Goal: Transaction & Acquisition: Purchase product/service

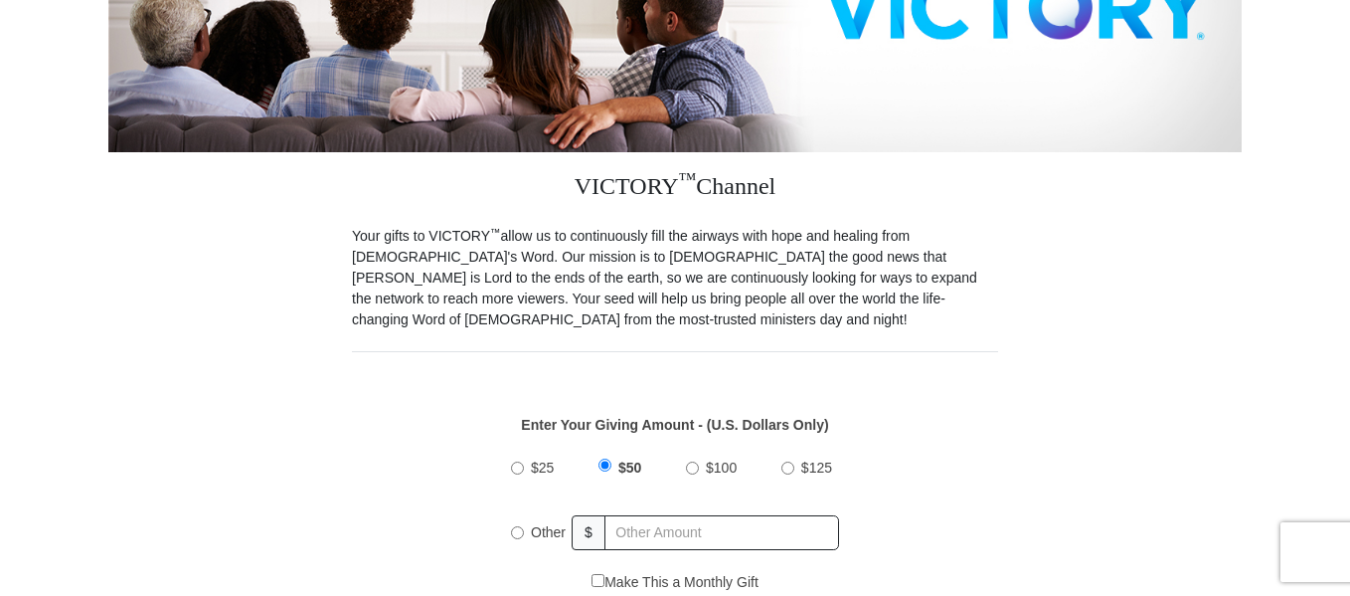
click at [508, 511] on div "$25 $50 $100 $125 Other $" at bounding box center [675, 507] width 348 height 129
click at [520, 526] on input "Other" at bounding box center [517, 532] width 13 height 13
radio input "true"
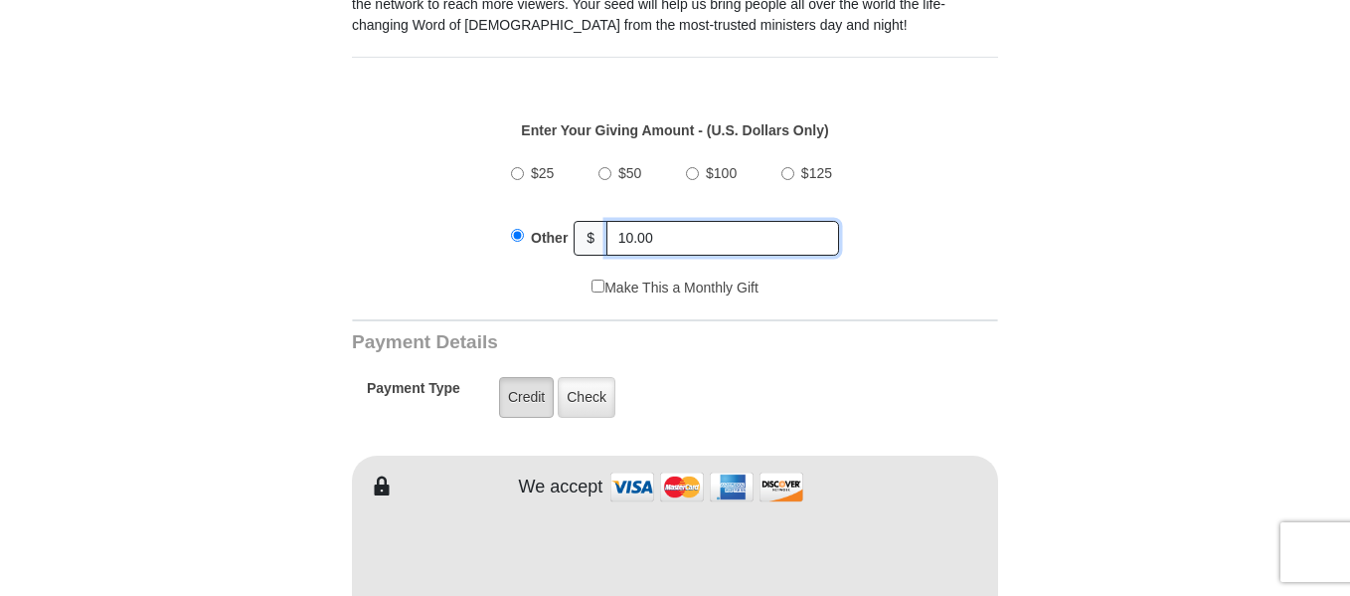
scroll to position [696, 0]
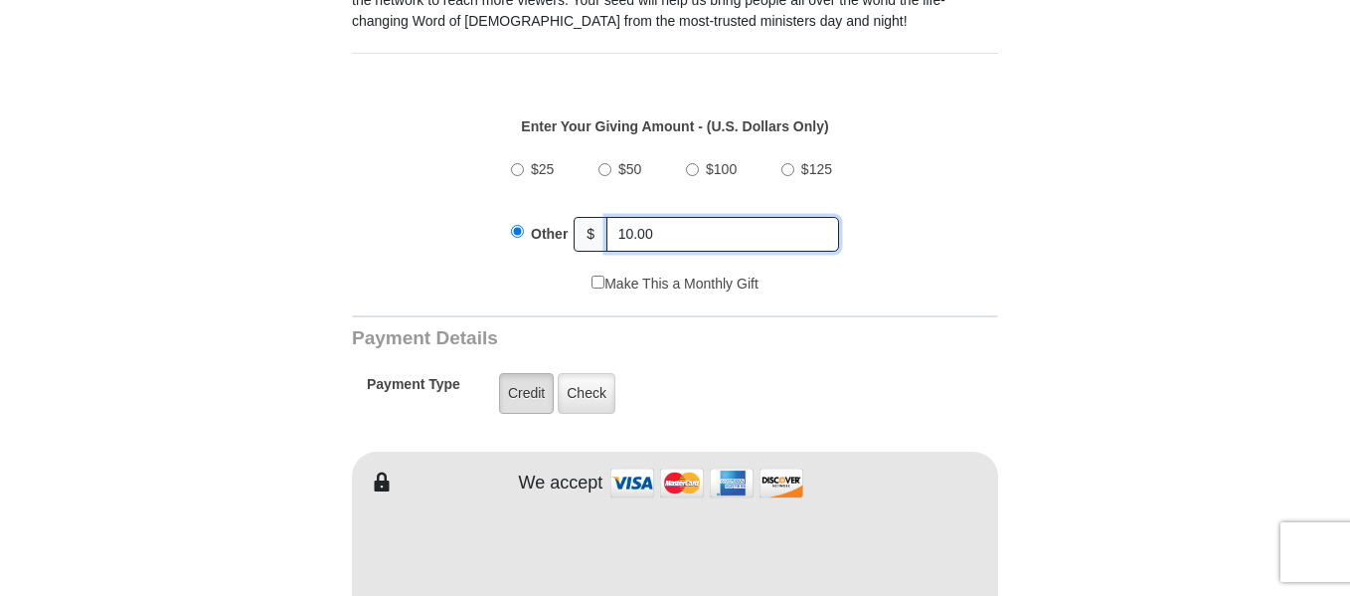
type input "10.00"
click at [531, 375] on label "Credit" at bounding box center [526, 393] width 55 height 41
click at [0, 0] on input "Credit" at bounding box center [0, 0] width 0 height 0
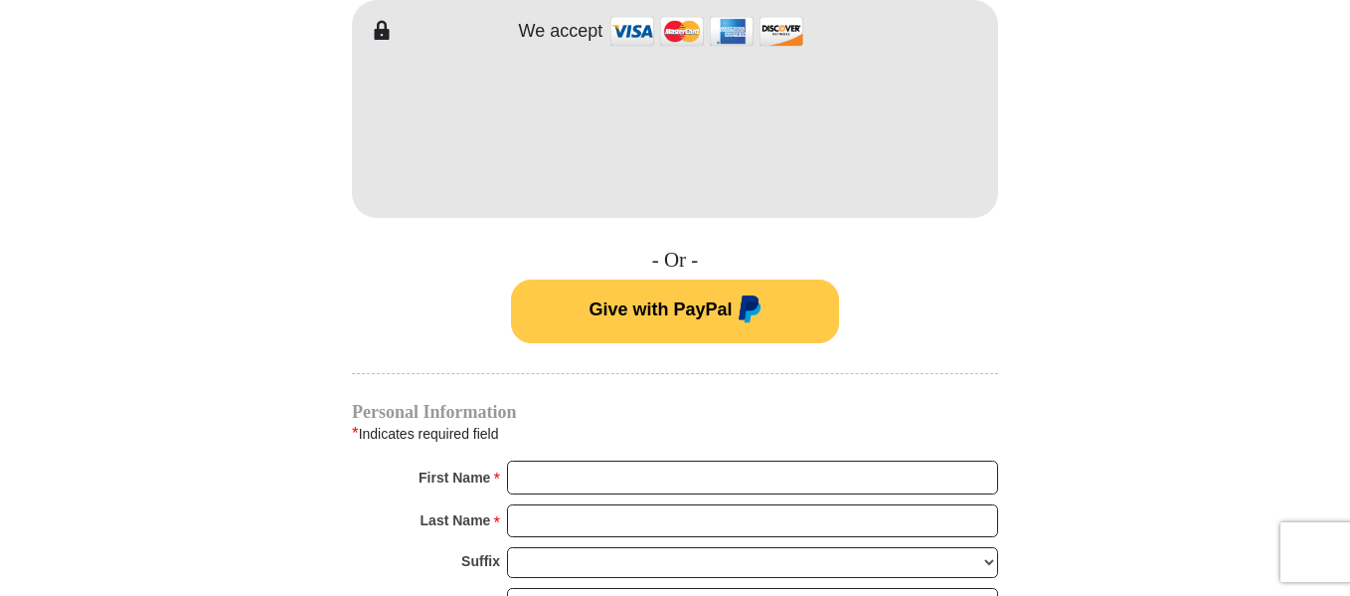
scroll to position [1193, 0]
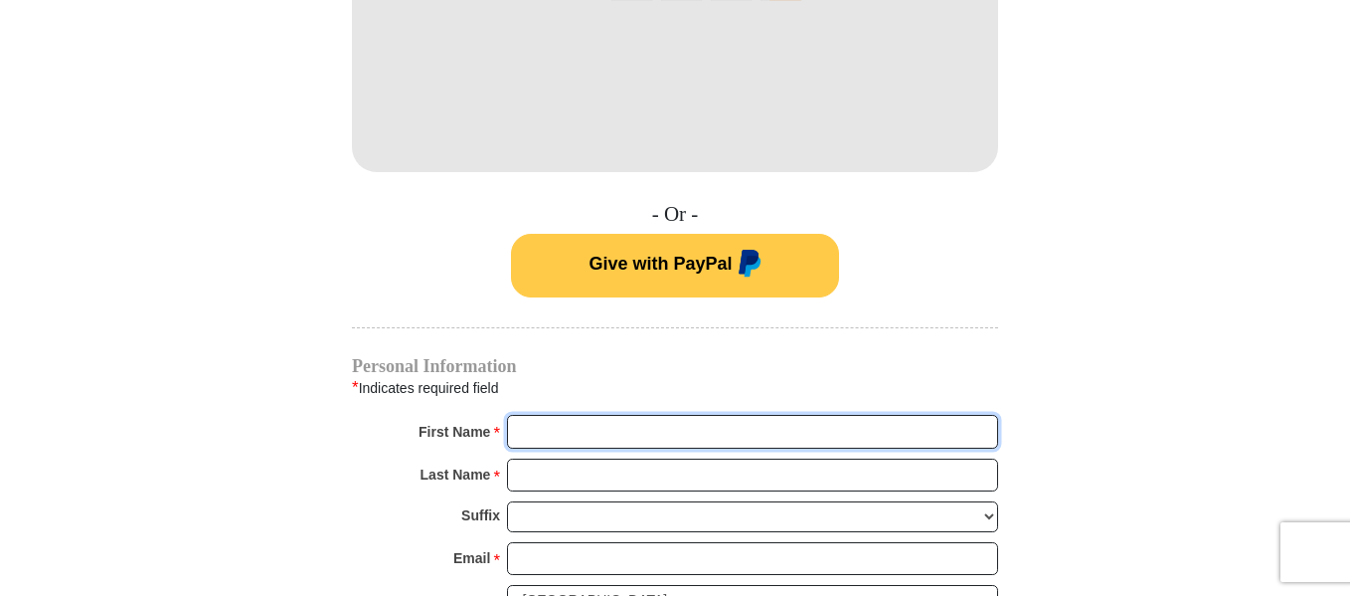
click at [551, 419] on input "First Name *" at bounding box center [752, 432] width 491 height 34
type input "[PERSON_NAME]"
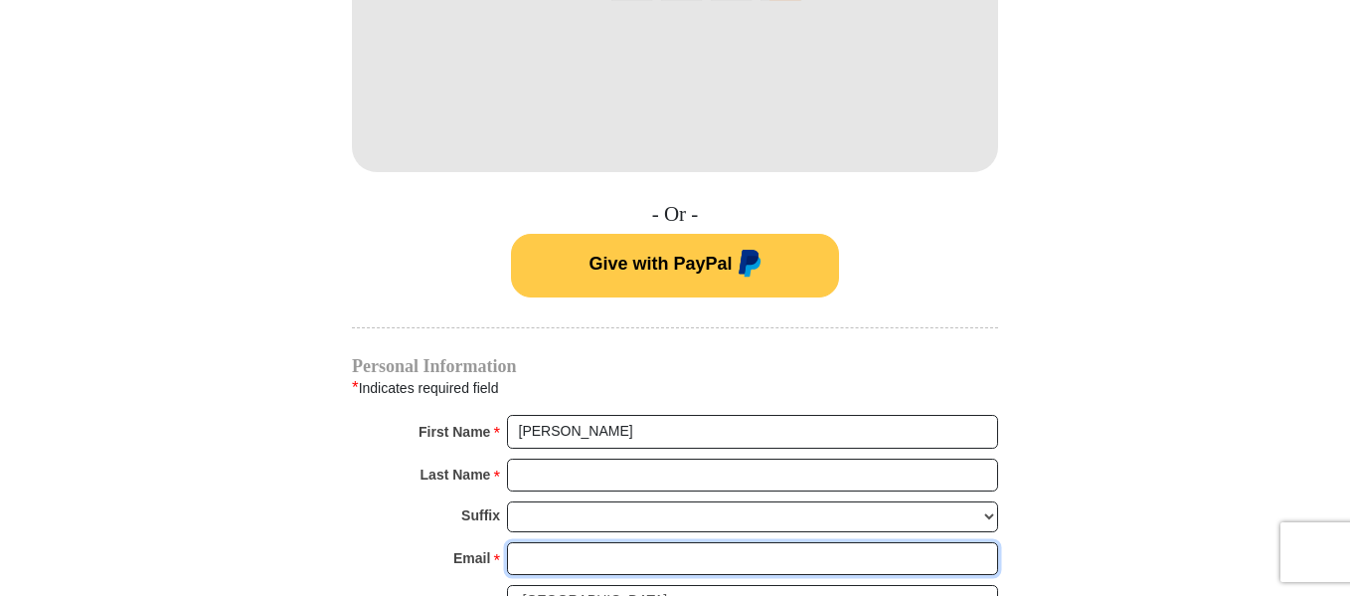
type input "[EMAIL_ADDRESS][DOMAIN_NAME]"
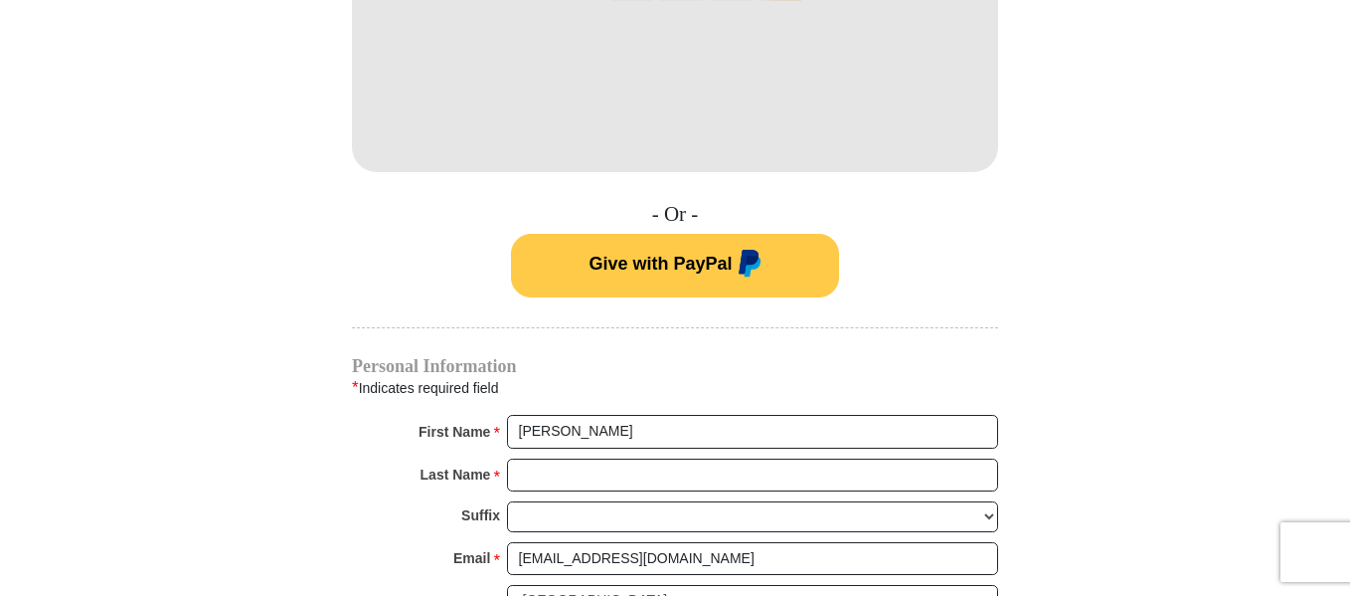
type input "1425E. [GEOGRAPHIC_DATA]."
type input "#30"
type input "[GEOGRAPHIC_DATA]"
select select "CA"
type input "91104"
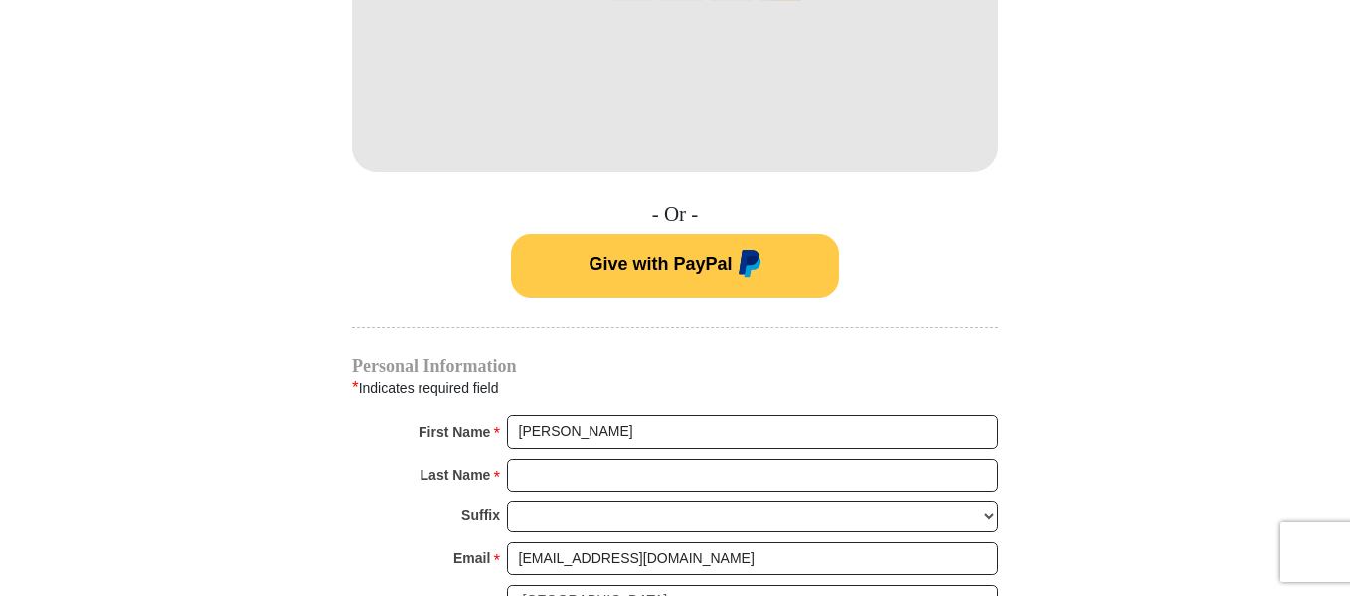
type input "6263987450"
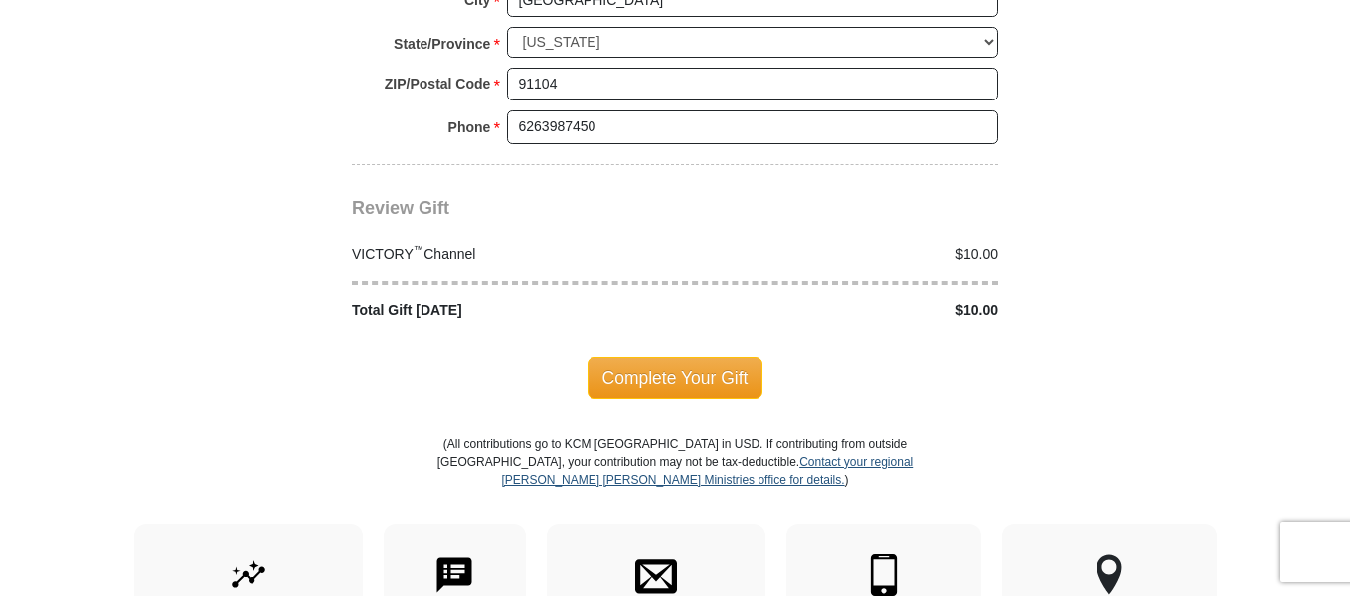
scroll to position [1989, 0]
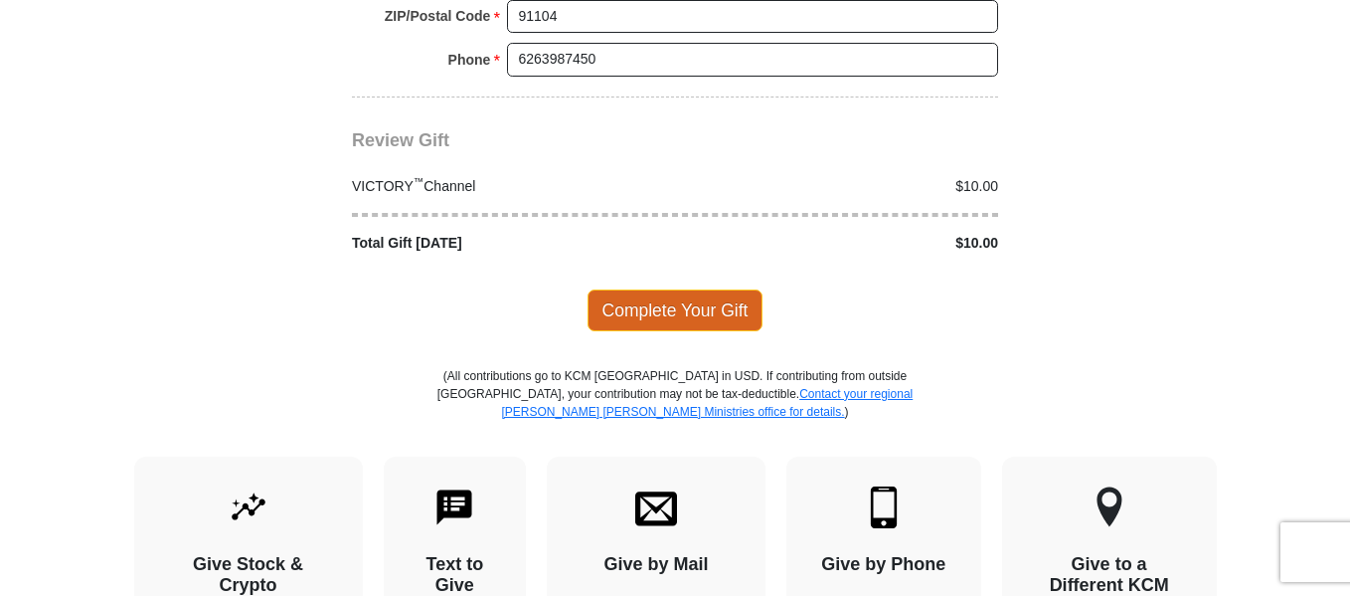
click at [691, 300] on span "Complete Your Gift" at bounding box center [676, 310] width 176 height 42
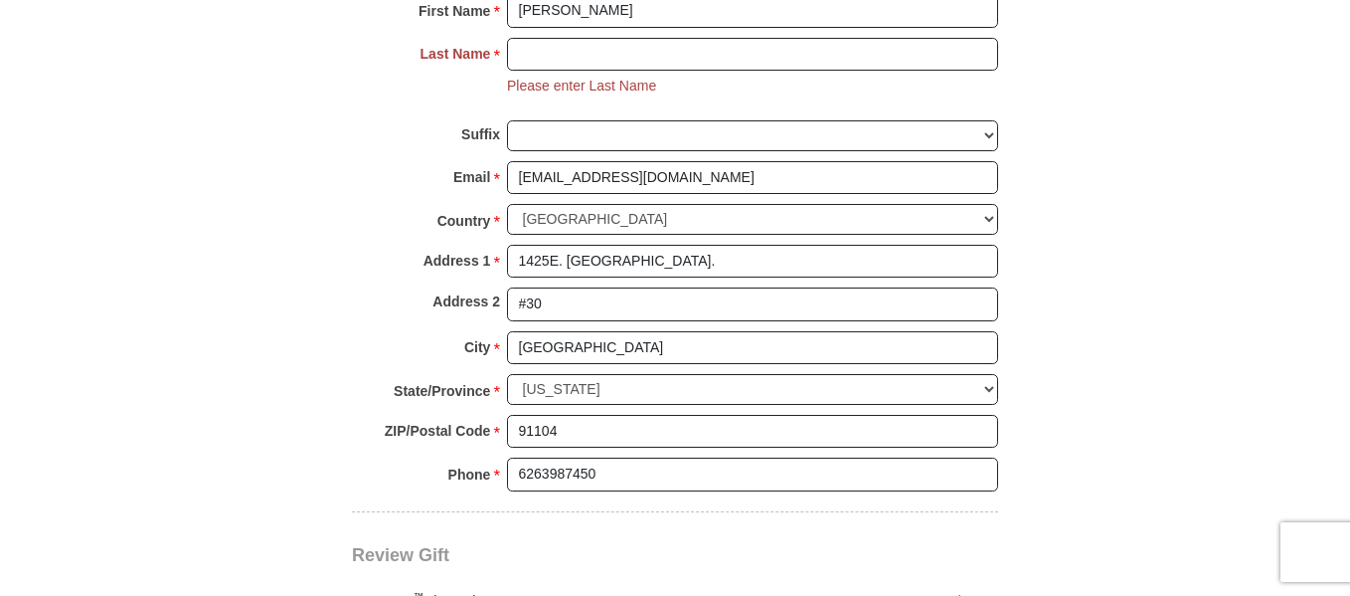
scroll to position [1514, 0]
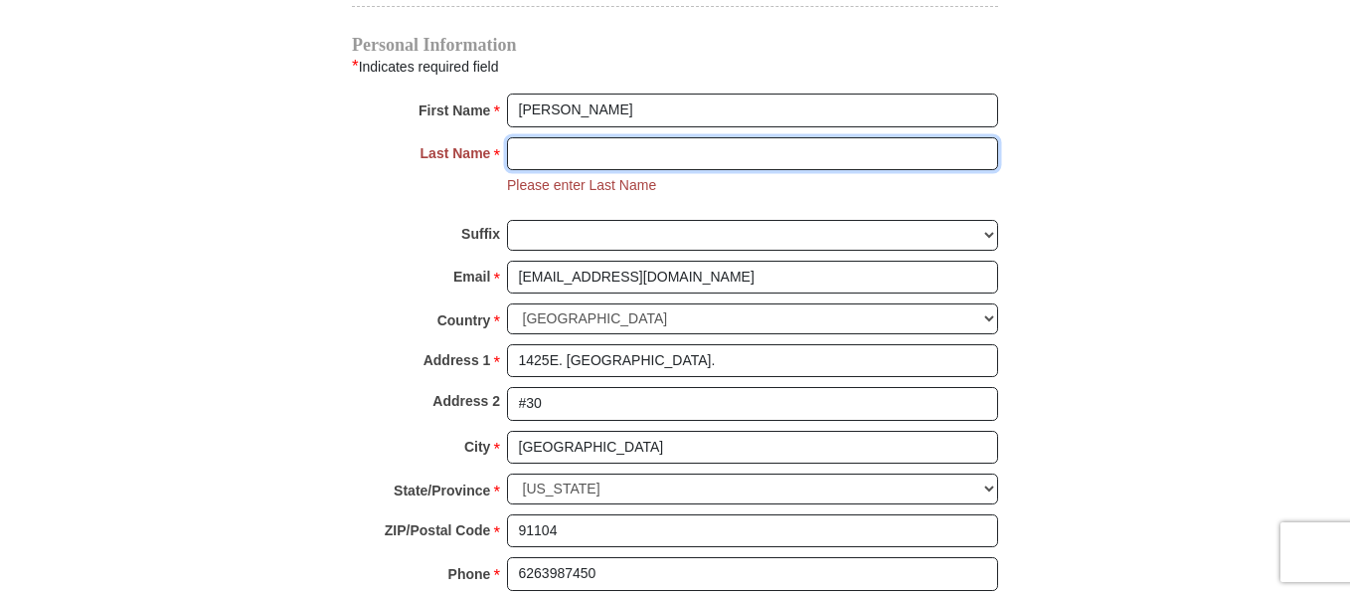
click at [594, 137] on input "Last Name *" at bounding box center [752, 154] width 491 height 34
type input "[PERSON_NAME]"
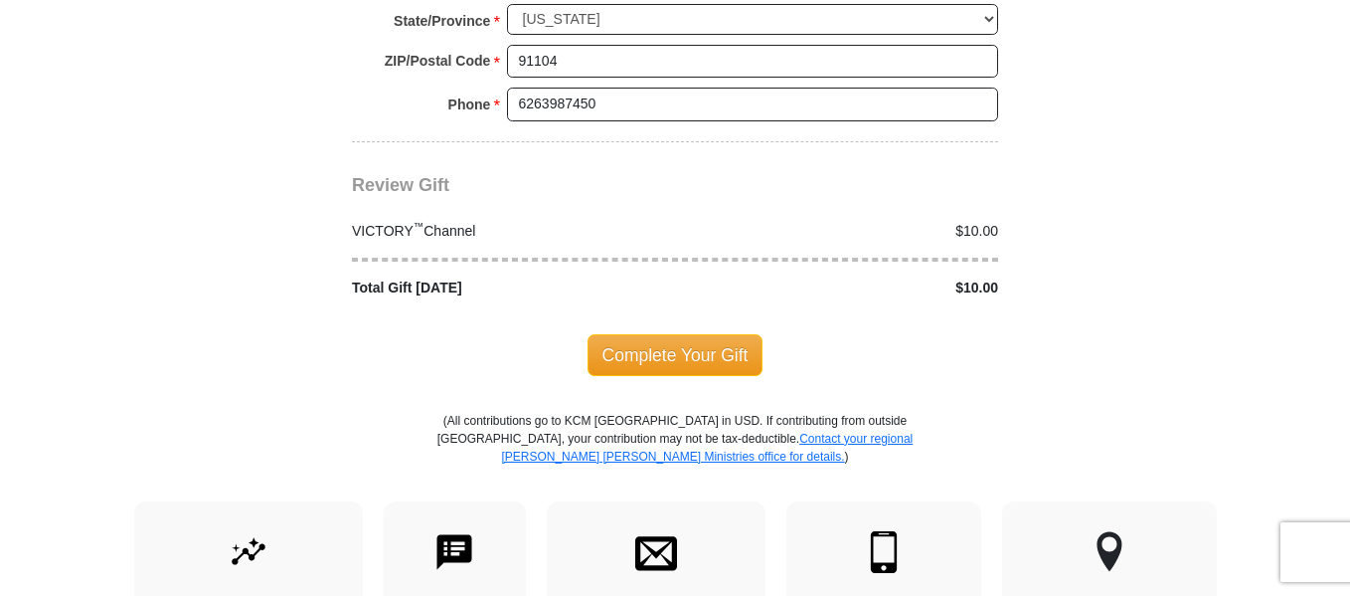
scroll to position [2012, 0]
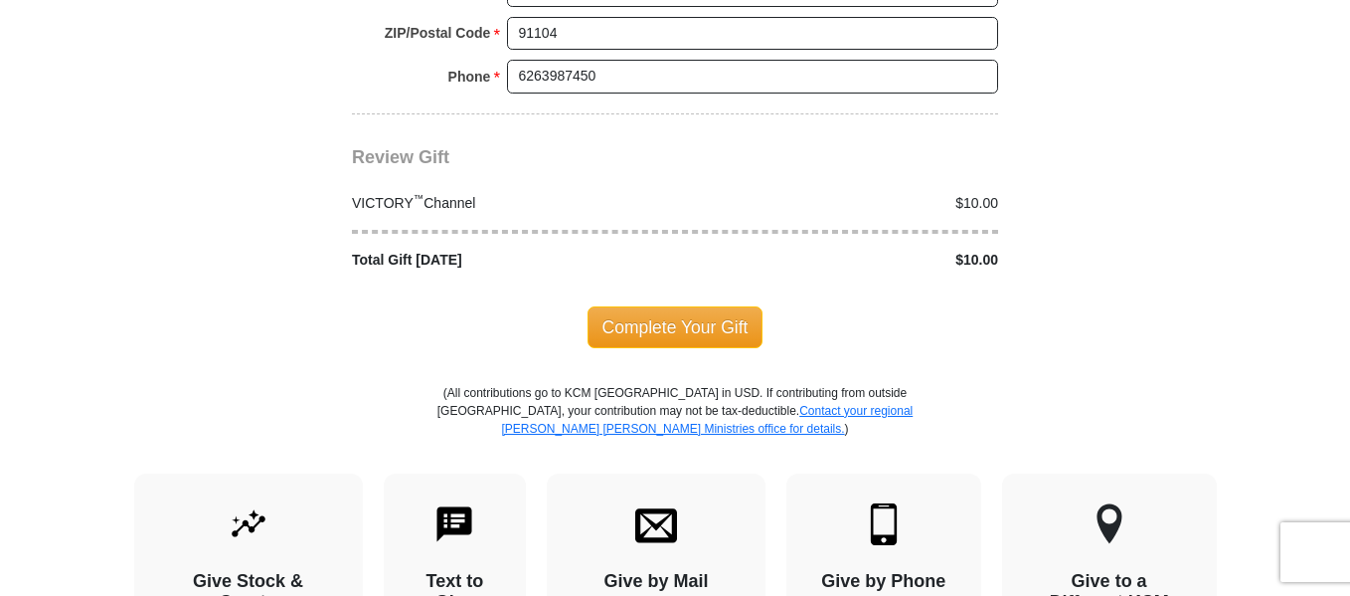
click at [689, 306] on span "Complete Your Gift" at bounding box center [676, 327] width 176 height 42
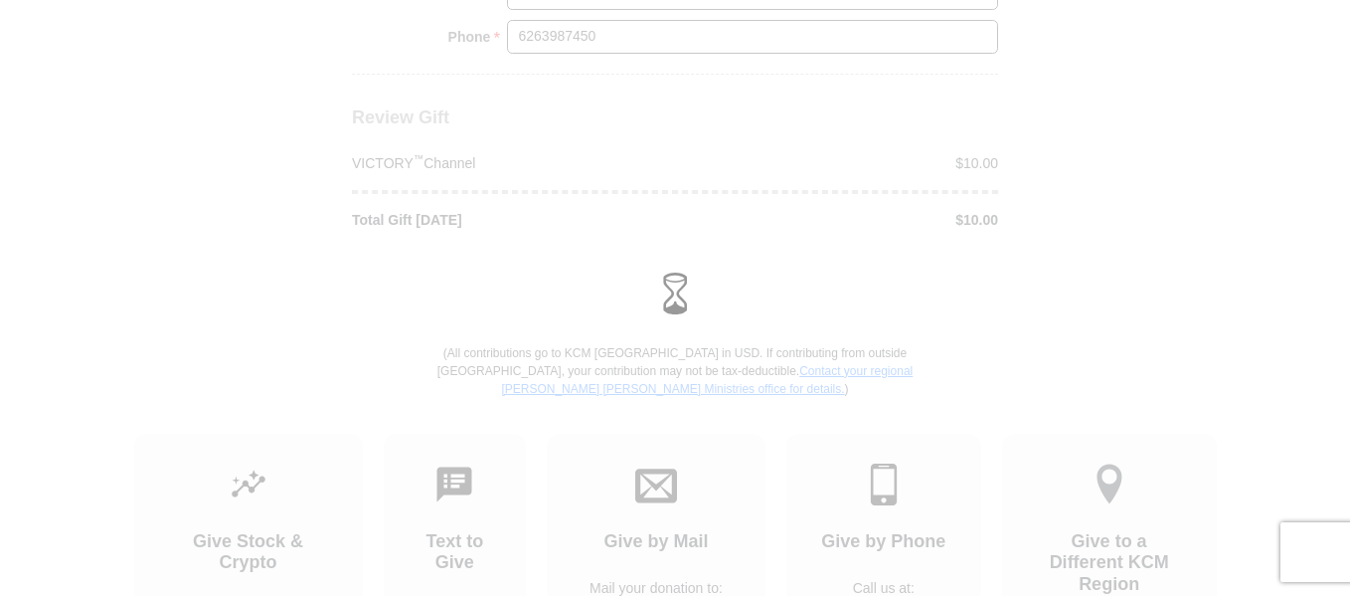
scroll to position [1972, 0]
